Goal: Use online tool/utility: Utilize a website feature to perform a specific function

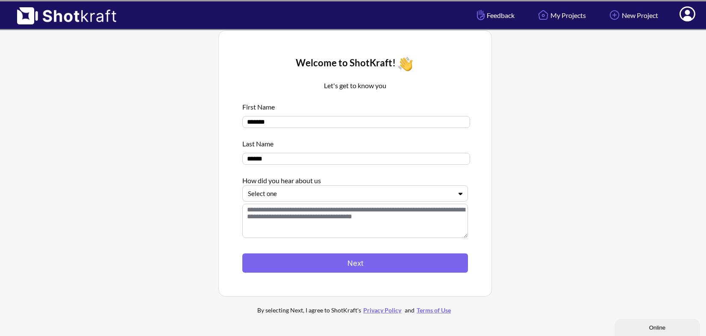
click at [321, 192] on div at bounding box center [350, 194] width 204 height 10
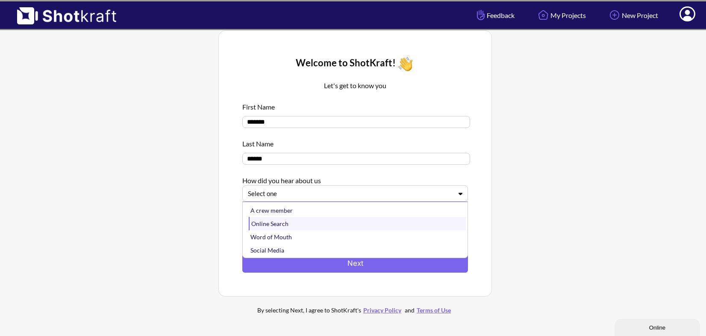
click at [318, 224] on div "Online Search" at bounding box center [357, 223] width 217 height 13
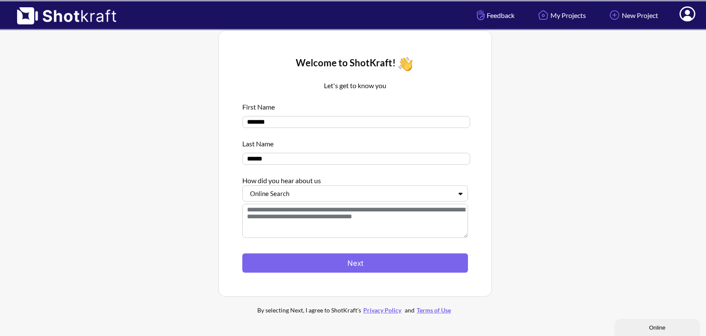
click at [318, 216] on textarea at bounding box center [355, 220] width 226 height 34
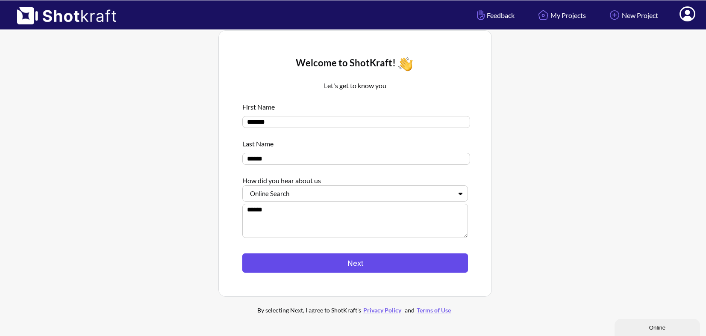
type textarea "******"
click at [449, 269] on button "Next" at bounding box center [355, 262] width 226 height 19
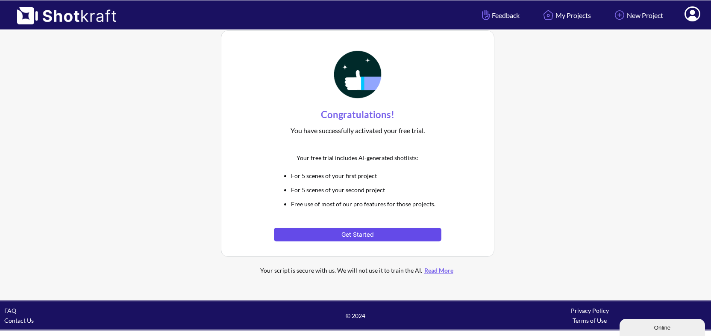
click at [392, 235] on button "Get Started" at bounding box center [357, 234] width 167 height 14
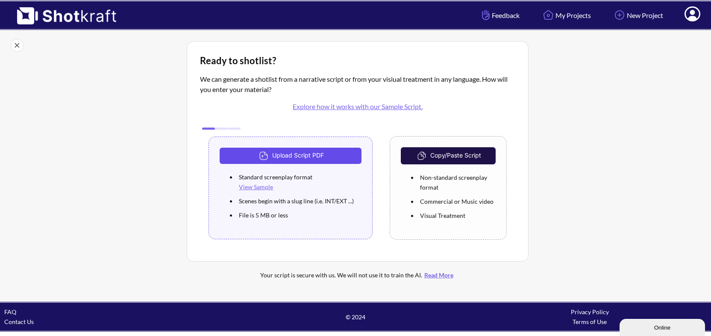
click at [298, 156] on button "Upload Script PDF" at bounding box center [291, 155] width 142 height 16
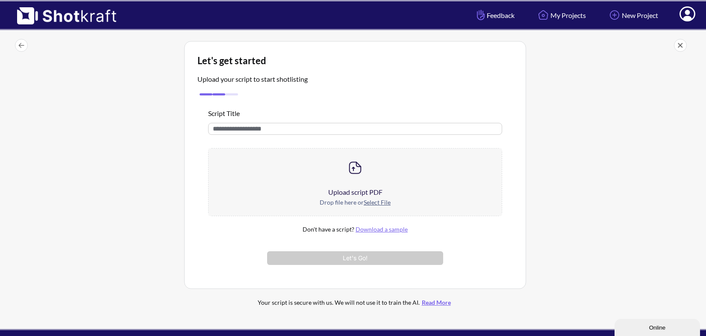
click at [355, 180] on div at bounding box center [355, 167] width 293 height 38
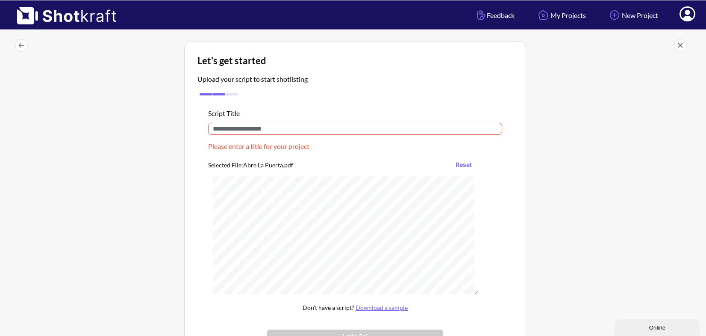
click at [277, 131] on input "text" at bounding box center [355, 129] width 294 height 12
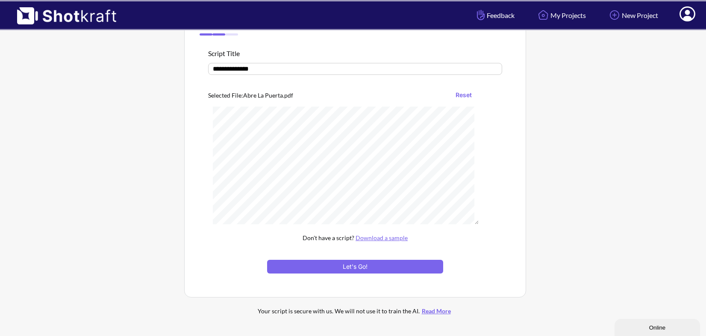
scroll to position [91, 0]
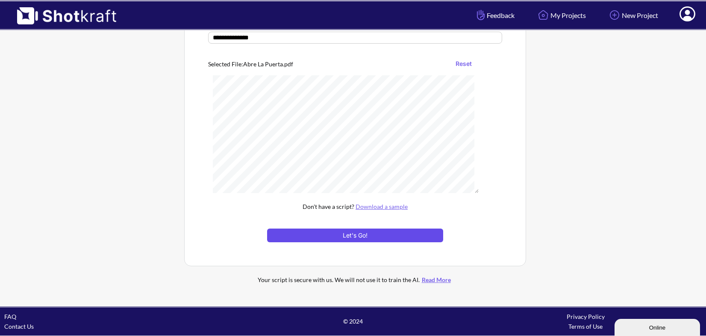
type input "**********"
click at [412, 236] on button "Let's Go!" at bounding box center [355, 235] width 176 height 14
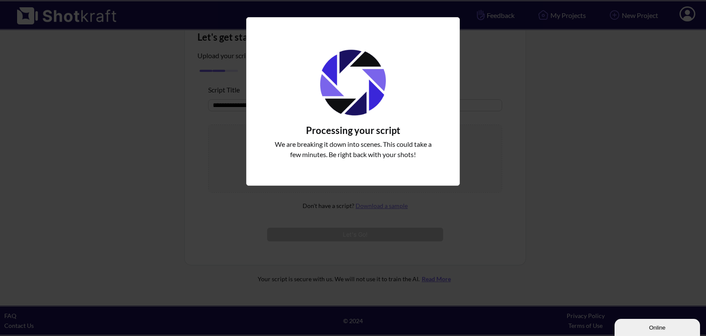
scroll to position [23, 0]
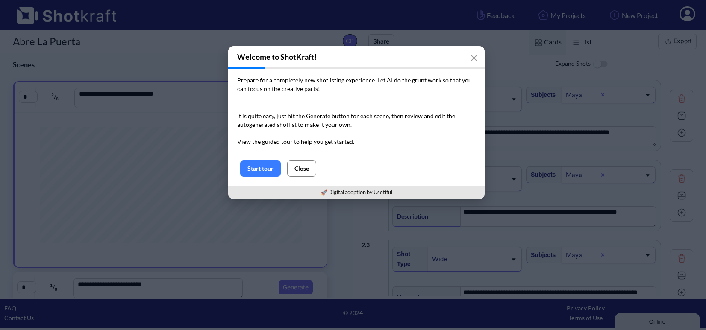
click at [308, 164] on button "Close" at bounding box center [301, 168] width 29 height 17
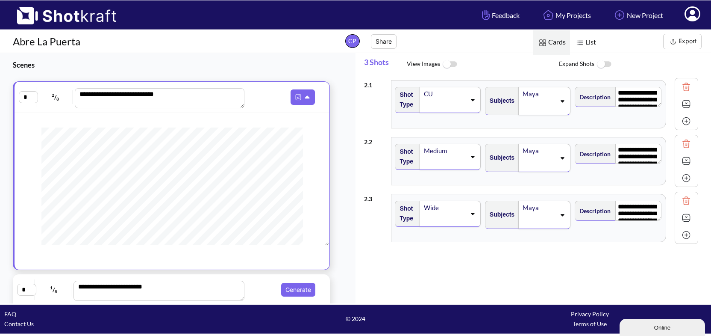
click at [607, 63] on img at bounding box center [604, 64] width 19 height 18
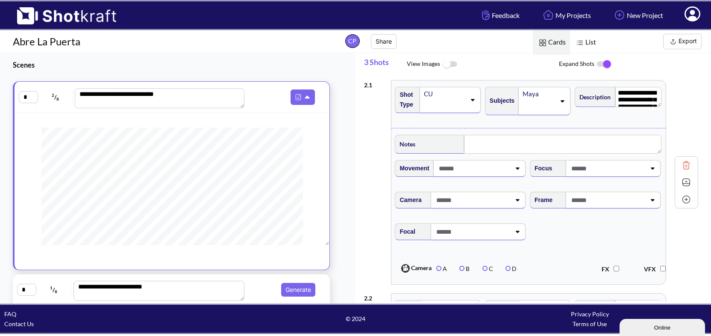
click at [607, 63] on img at bounding box center [604, 64] width 19 height 18
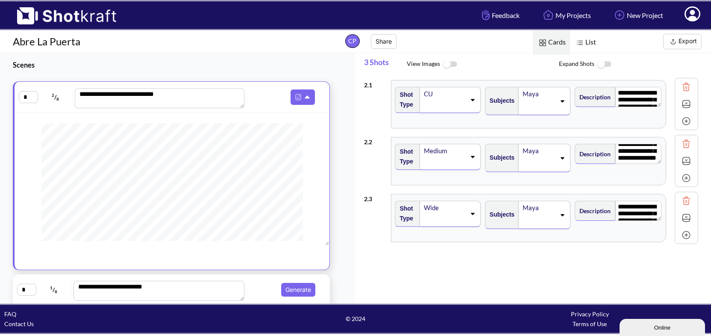
click at [589, 38] on span "List" at bounding box center [585, 42] width 30 height 24
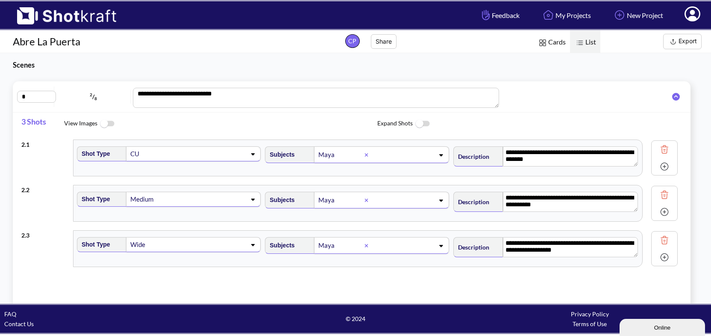
scroll to position [257, 0]
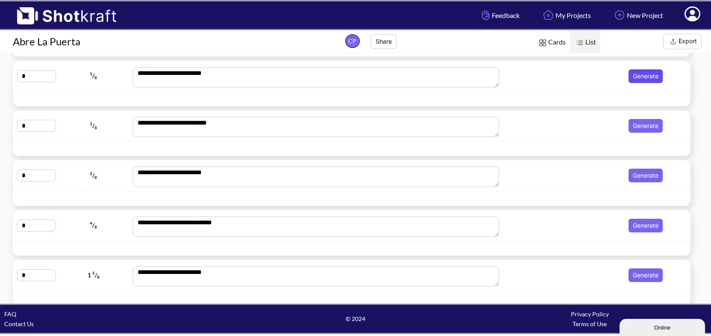
click at [651, 74] on button "Generate" at bounding box center [646, 76] width 34 height 14
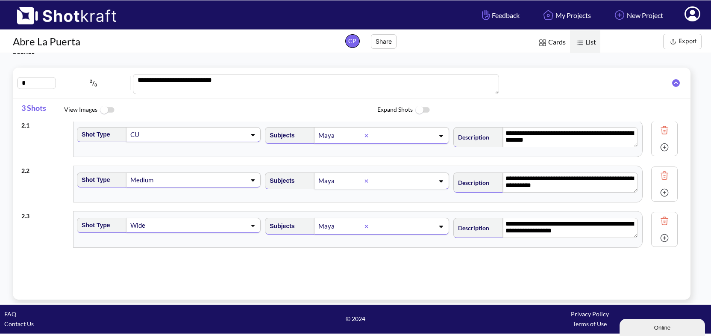
scroll to position [0, 0]
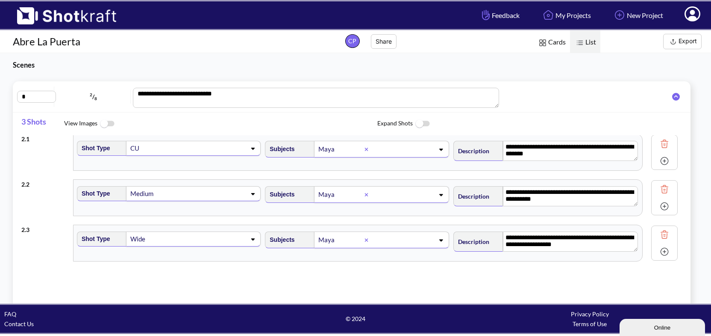
click at [424, 118] on img at bounding box center [422, 124] width 19 height 18
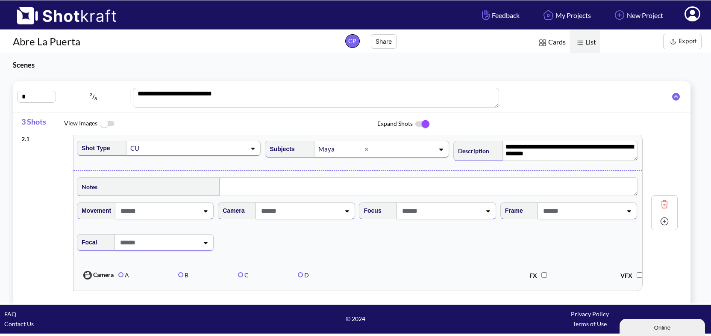
click at [423, 119] on img at bounding box center [422, 124] width 19 height 18
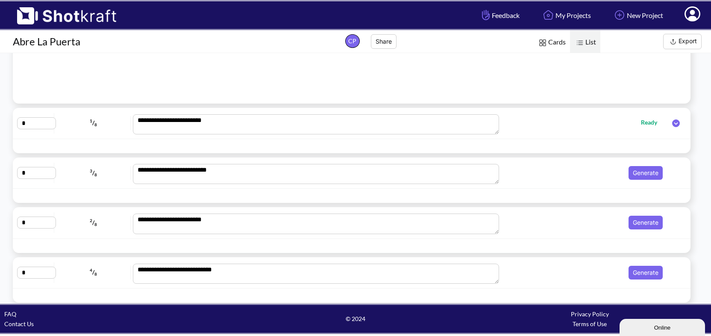
scroll to position [214, 0]
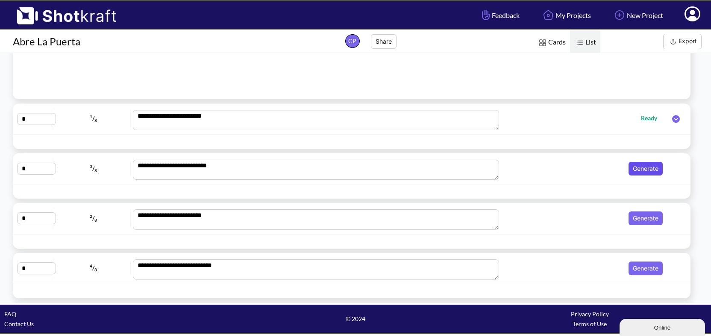
click at [649, 162] on button "Generate" at bounding box center [646, 169] width 34 height 14
click at [651, 215] on button "Generate" at bounding box center [646, 218] width 34 height 14
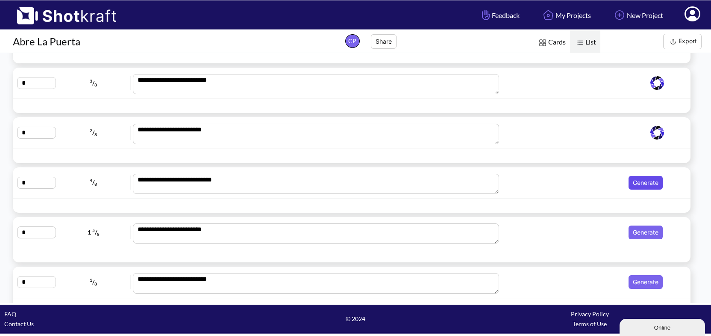
click at [645, 186] on button "Generate" at bounding box center [646, 183] width 34 height 14
click at [652, 234] on button "Generate" at bounding box center [646, 232] width 34 height 14
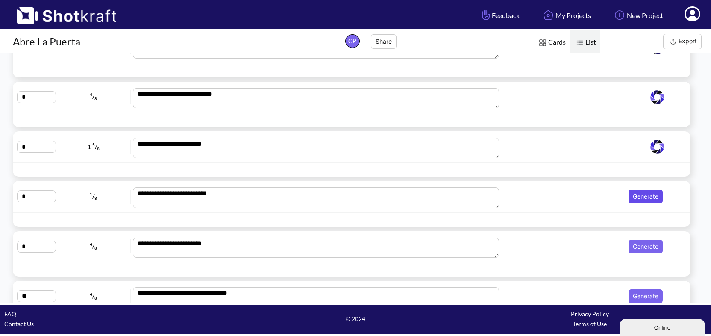
click at [647, 200] on button "Generate" at bounding box center [646, 196] width 34 height 14
click at [646, 245] on button "Generate" at bounding box center [646, 246] width 34 height 14
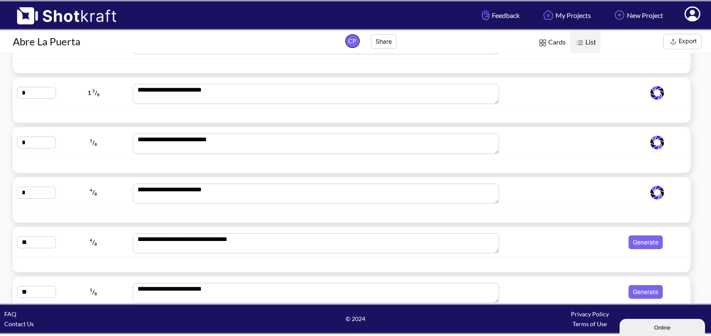
scroll to position [470, 0]
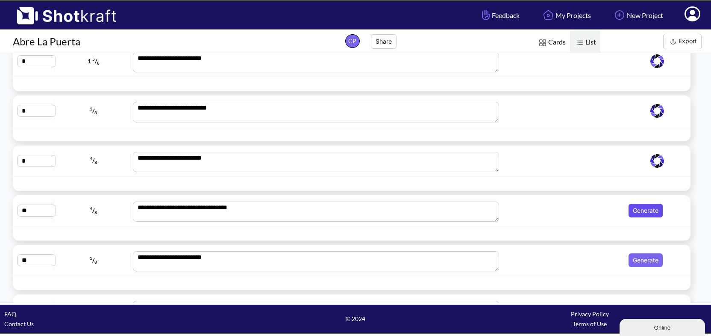
click at [652, 206] on button "Generate" at bounding box center [646, 210] width 34 height 14
click at [644, 260] on button "Generate" at bounding box center [646, 260] width 34 height 14
click at [646, 210] on button "Generate" at bounding box center [646, 210] width 34 height 14
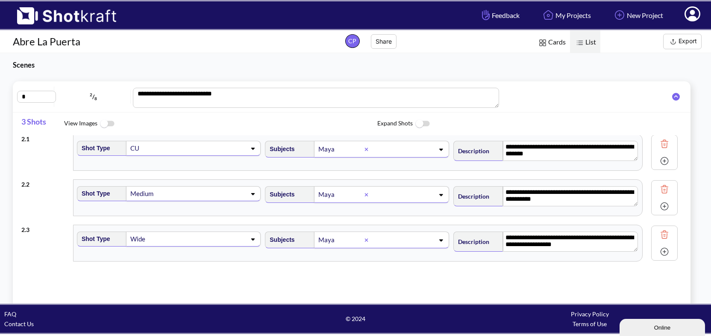
scroll to position [0, 0]
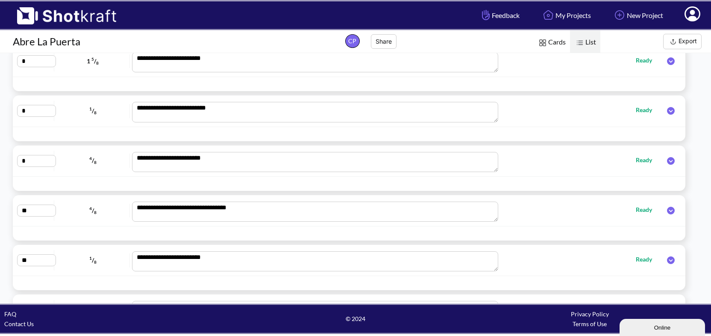
click at [669, 205] on div at bounding box center [671, 210] width 21 height 12
click at [669, 207] on icon at bounding box center [671, 210] width 8 height 8
